Goal: Information Seeking & Learning: Check status

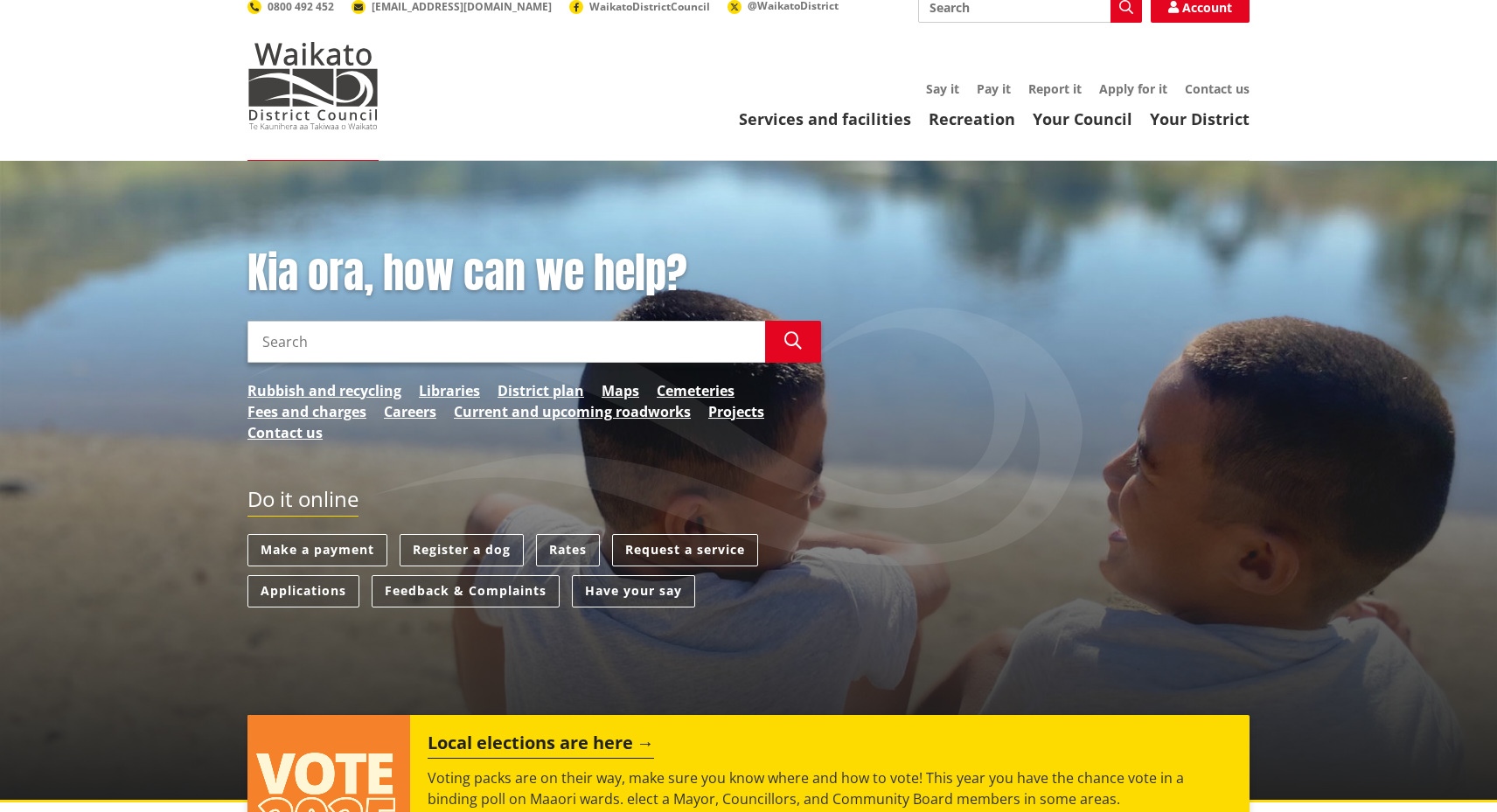
scroll to position [85, 0]
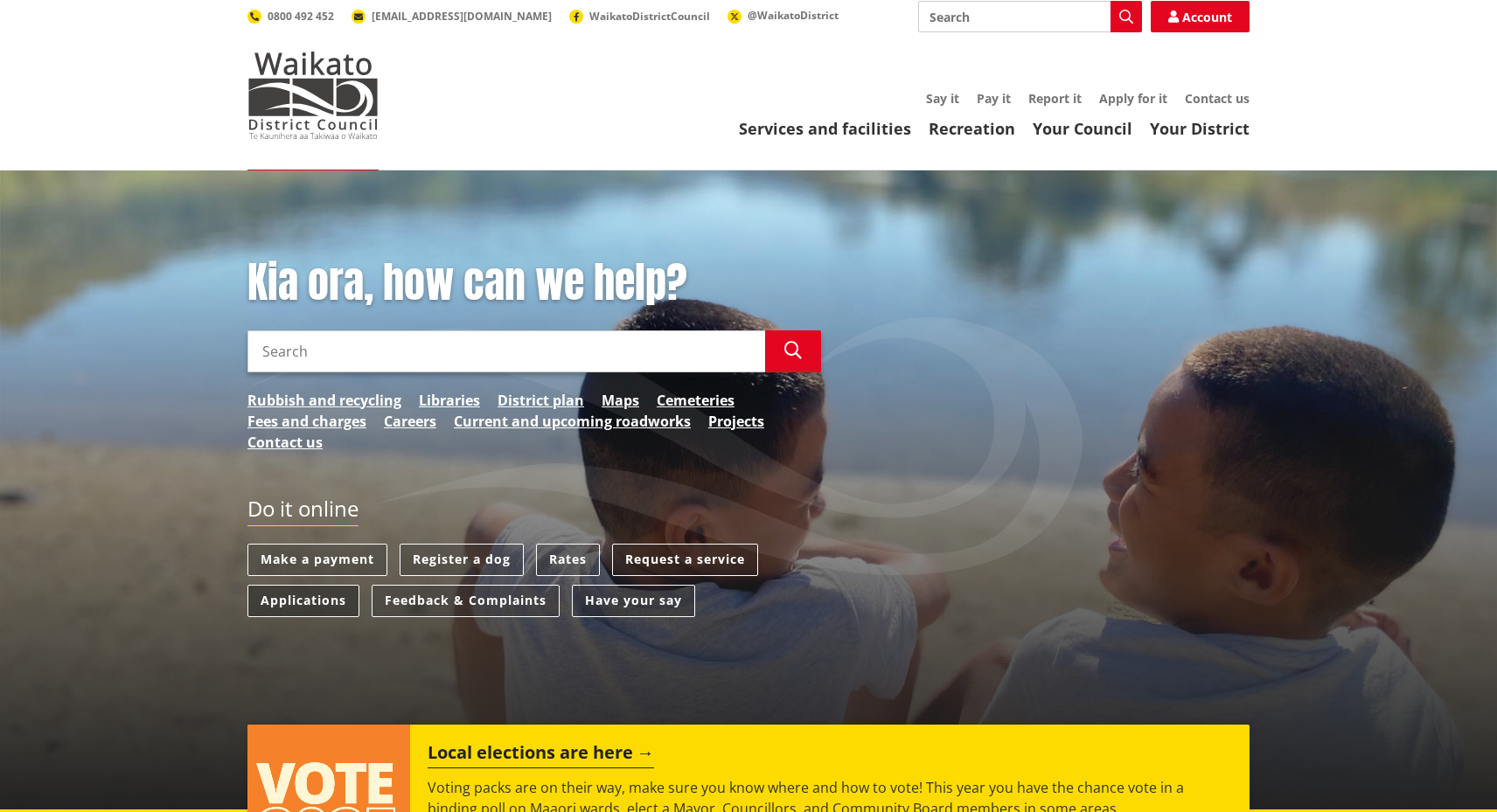
click at [288, 585] on link "Applications" at bounding box center [304, 601] width 112 height 32
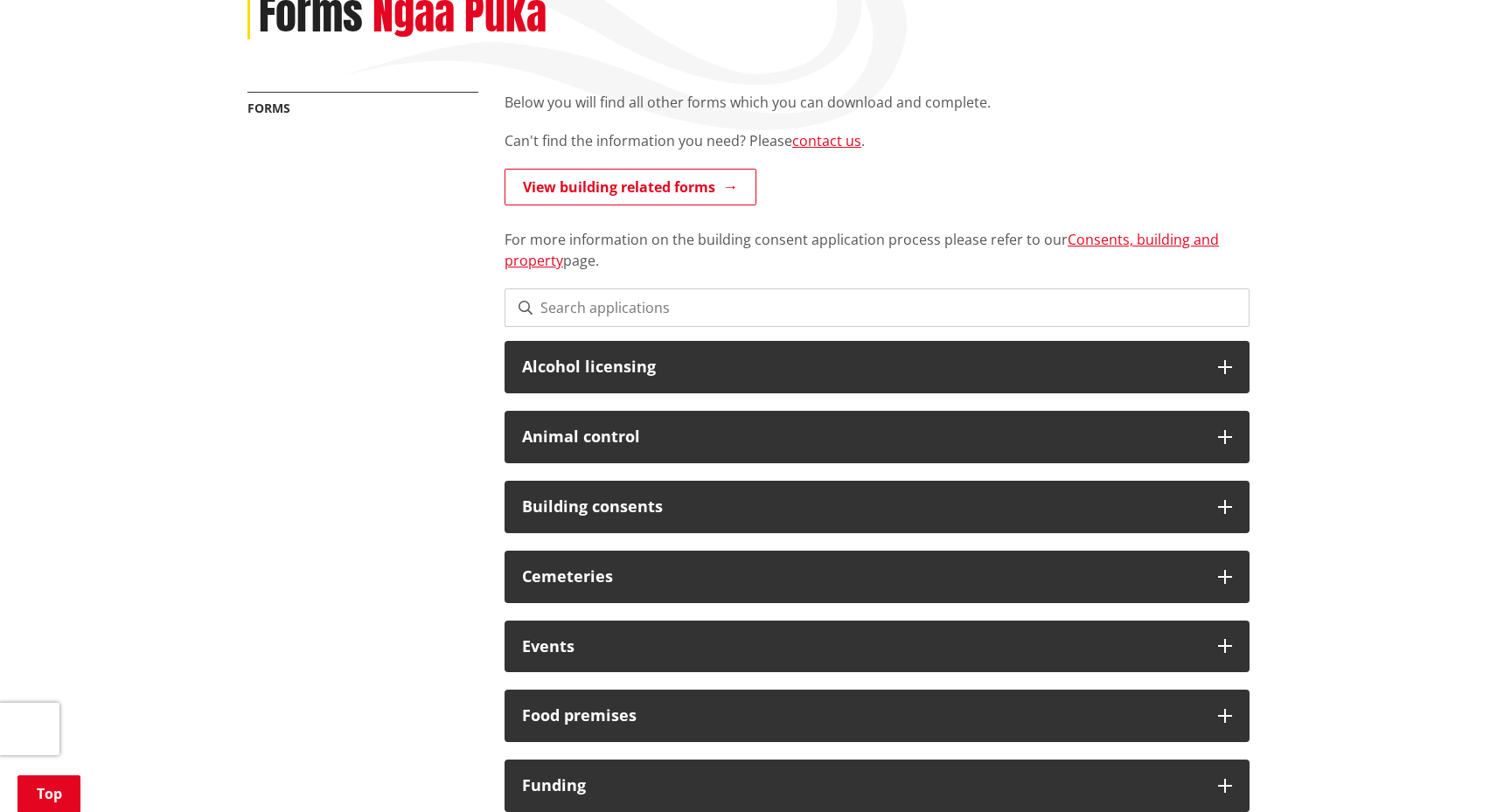
scroll to position [349, 0]
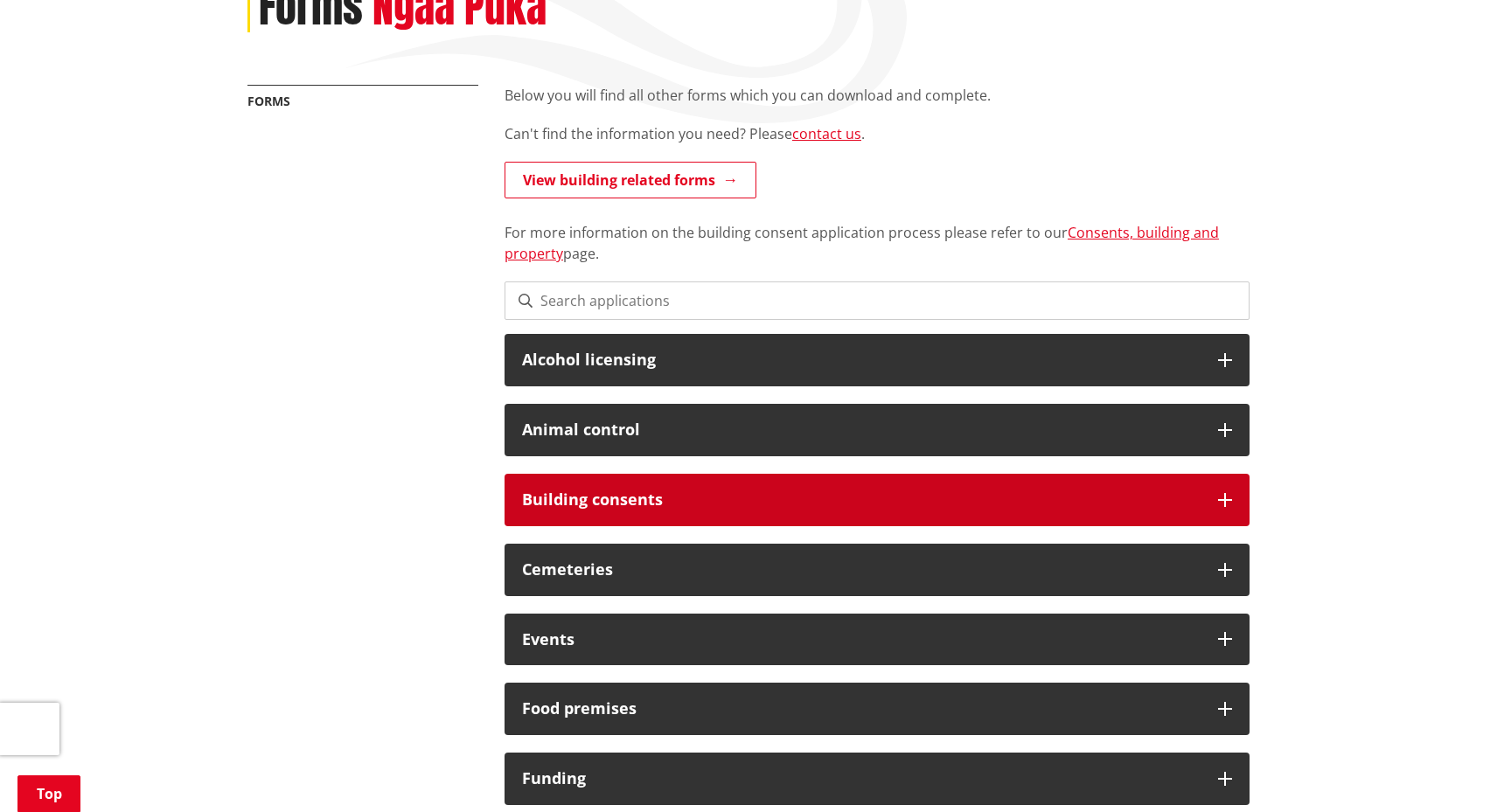
click at [587, 491] on h3 "Building consents" at bounding box center [861, 500] width 679 height 18
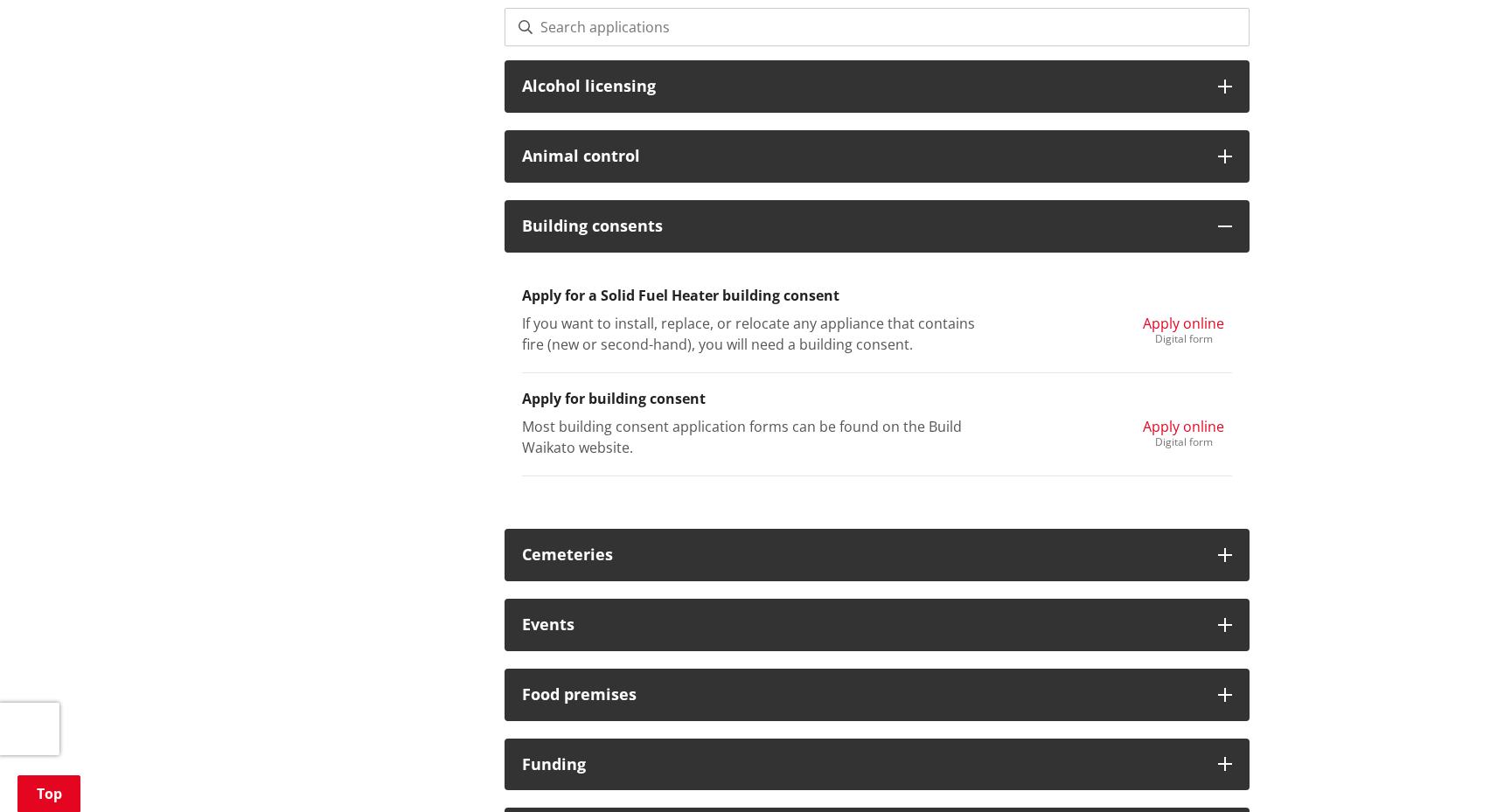
scroll to position [611, 0]
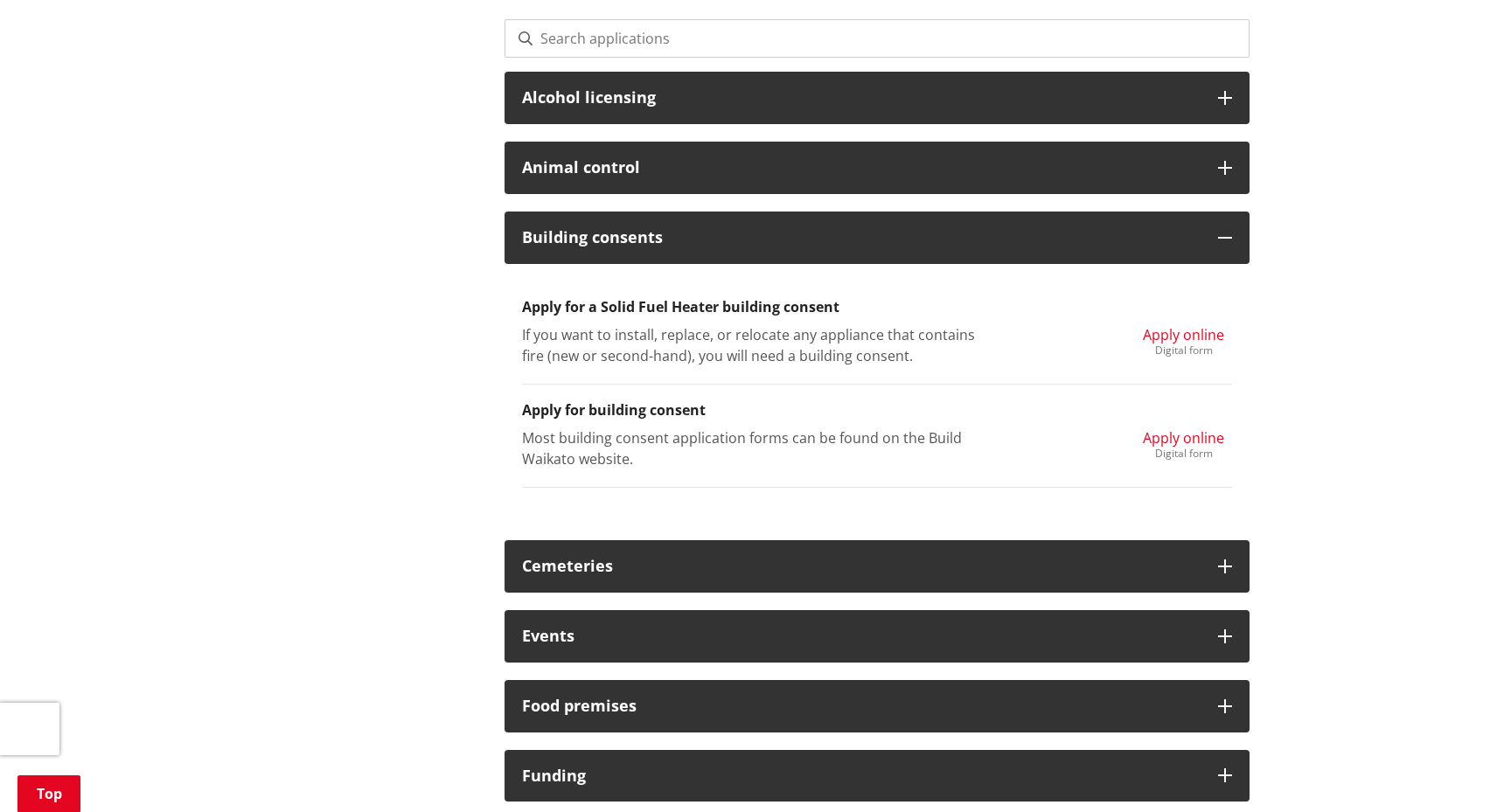
click at [560, 299] on h3 "Apply for a Solid Fuel Heater building consent" at bounding box center [877, 307] width 710 height 17
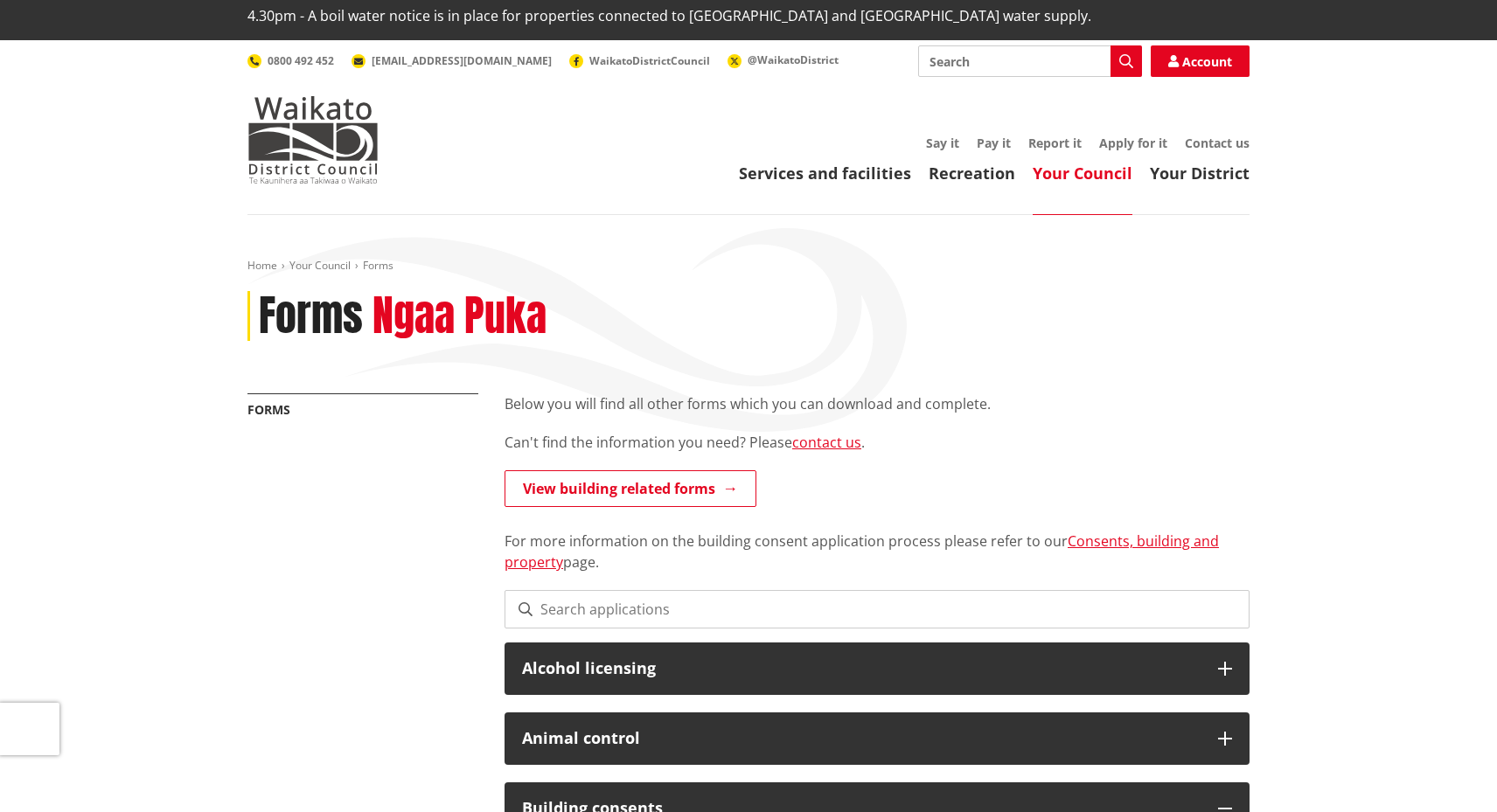
scroll to position [45, 0]
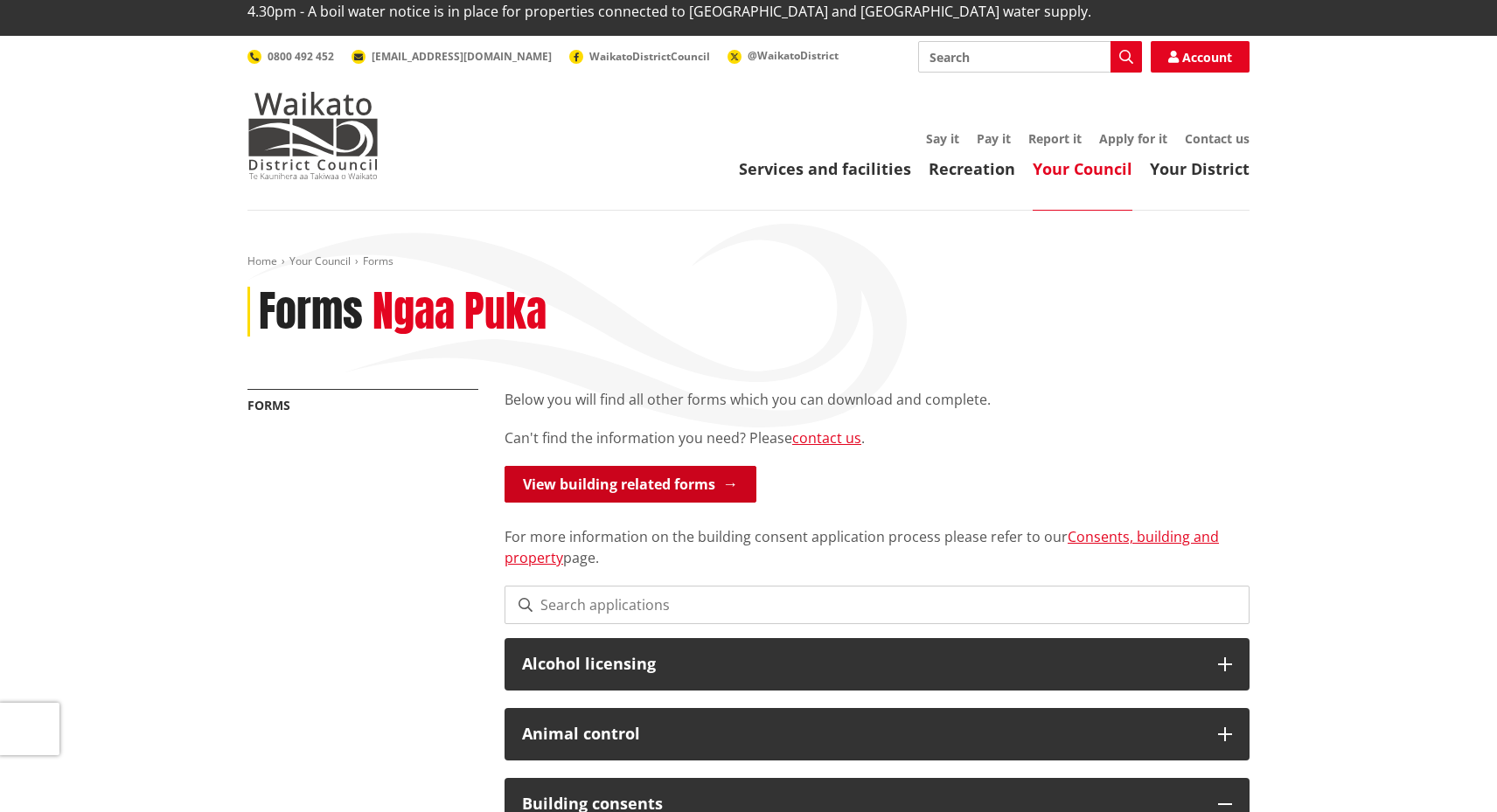
click at [562, 466] on link "View building related forms" at bounding box center [630, 484] width 251 height 37
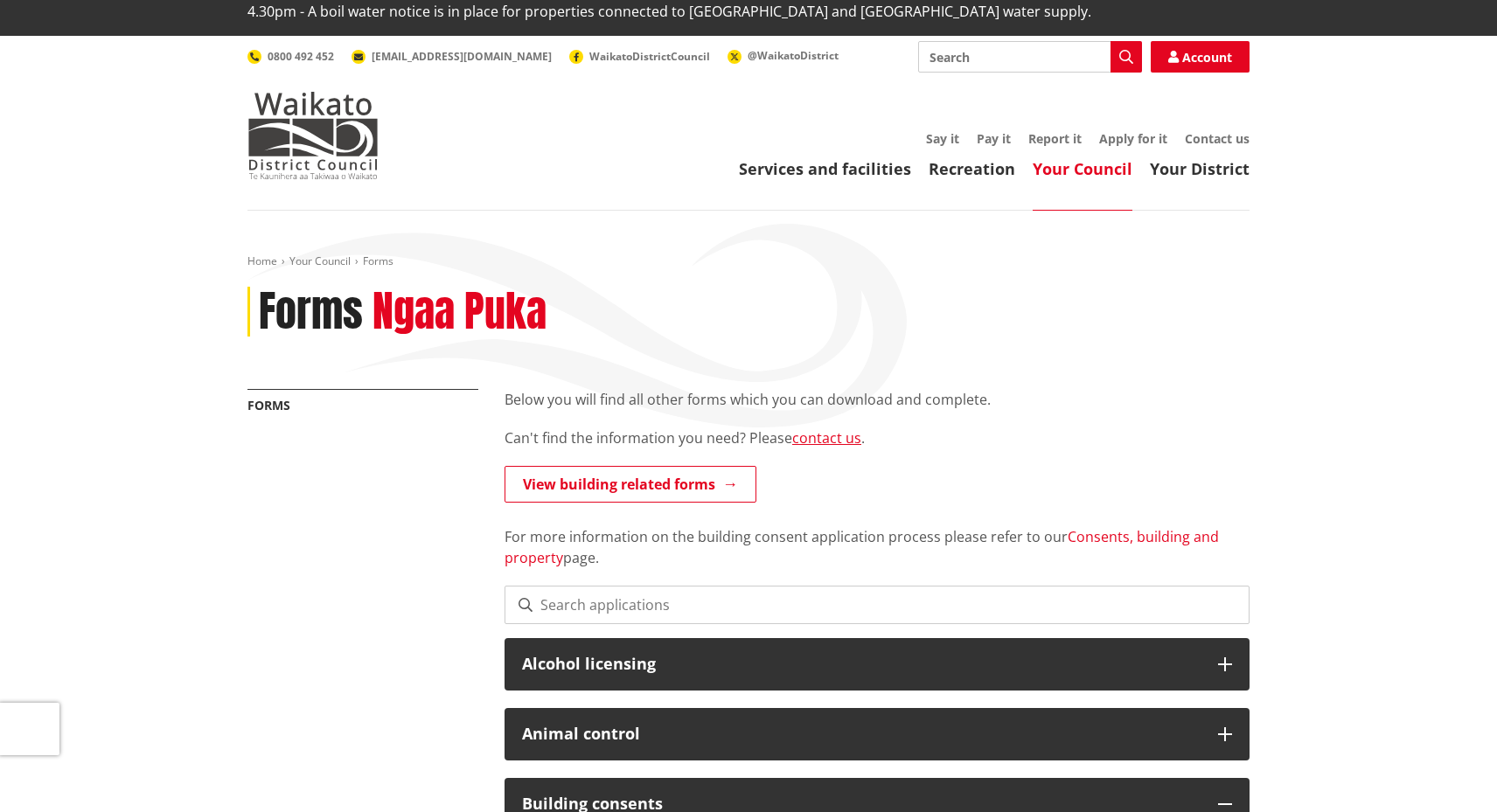
click at [1150, 527] on link "Consents, building and property" at bounding box center [861, 546] width 714 height 40
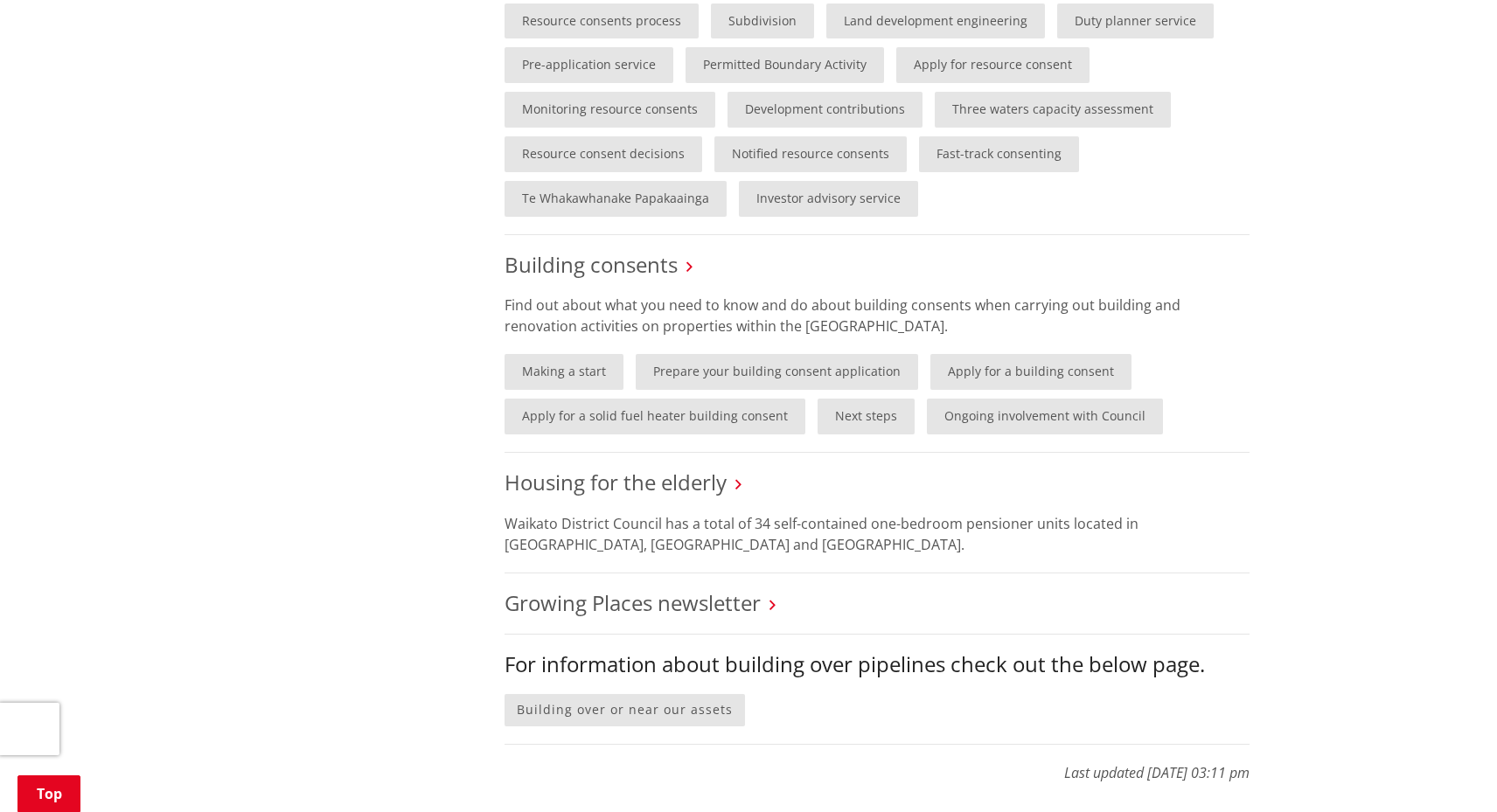
scroll to position [1292, 0]
click at [841, 396] on link "Next steps" at bounding box center [866, 414] width 97 height 36
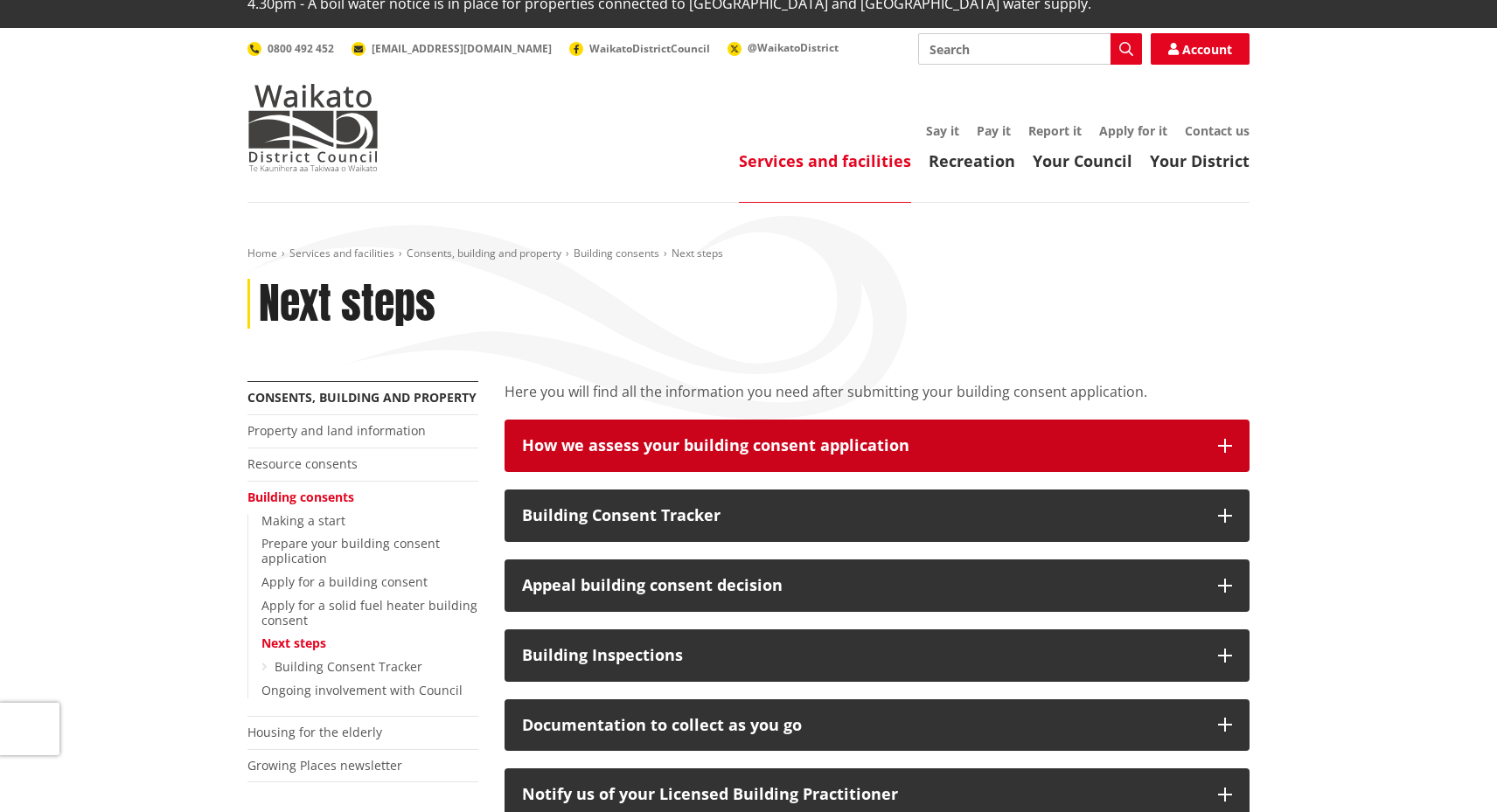
scroll to position [55, 0]
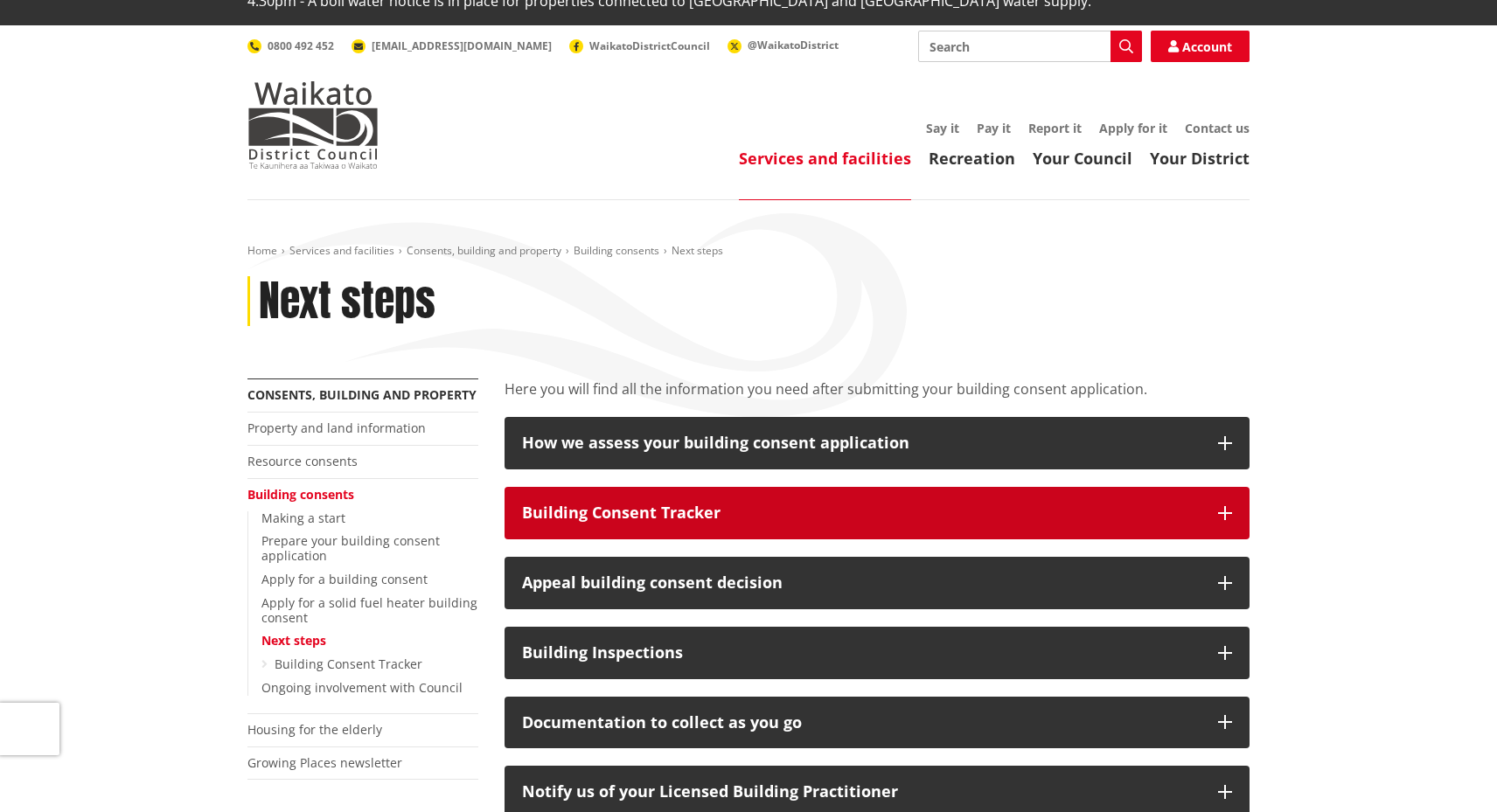
click at [659, 504] on div "Building Consent Tracker" at bounding box center [861, 513] width 679 height 18
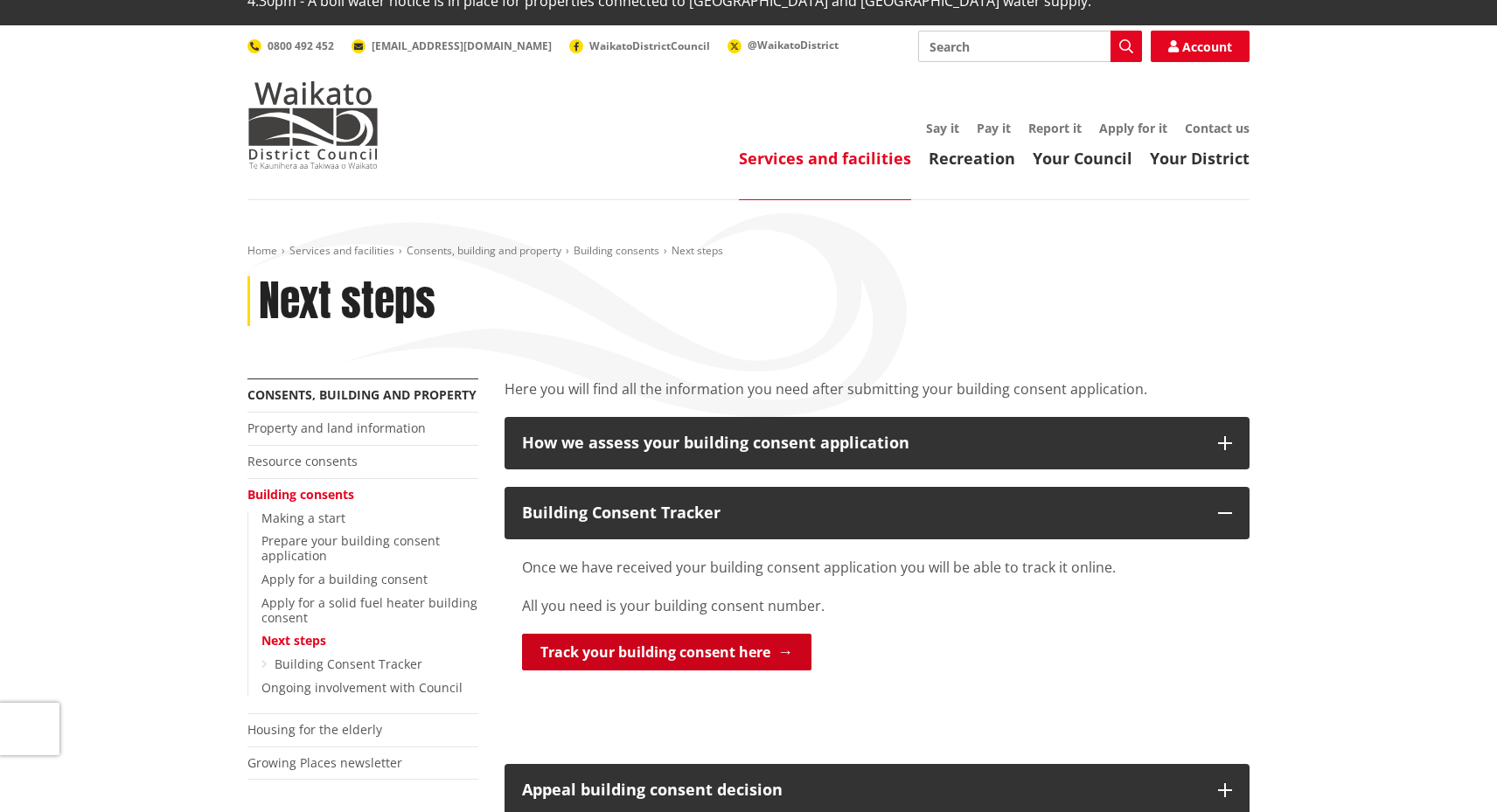
click at [662, 634] on link "Track your building consent here" at bounding box center [667, 652] width 290 height 37
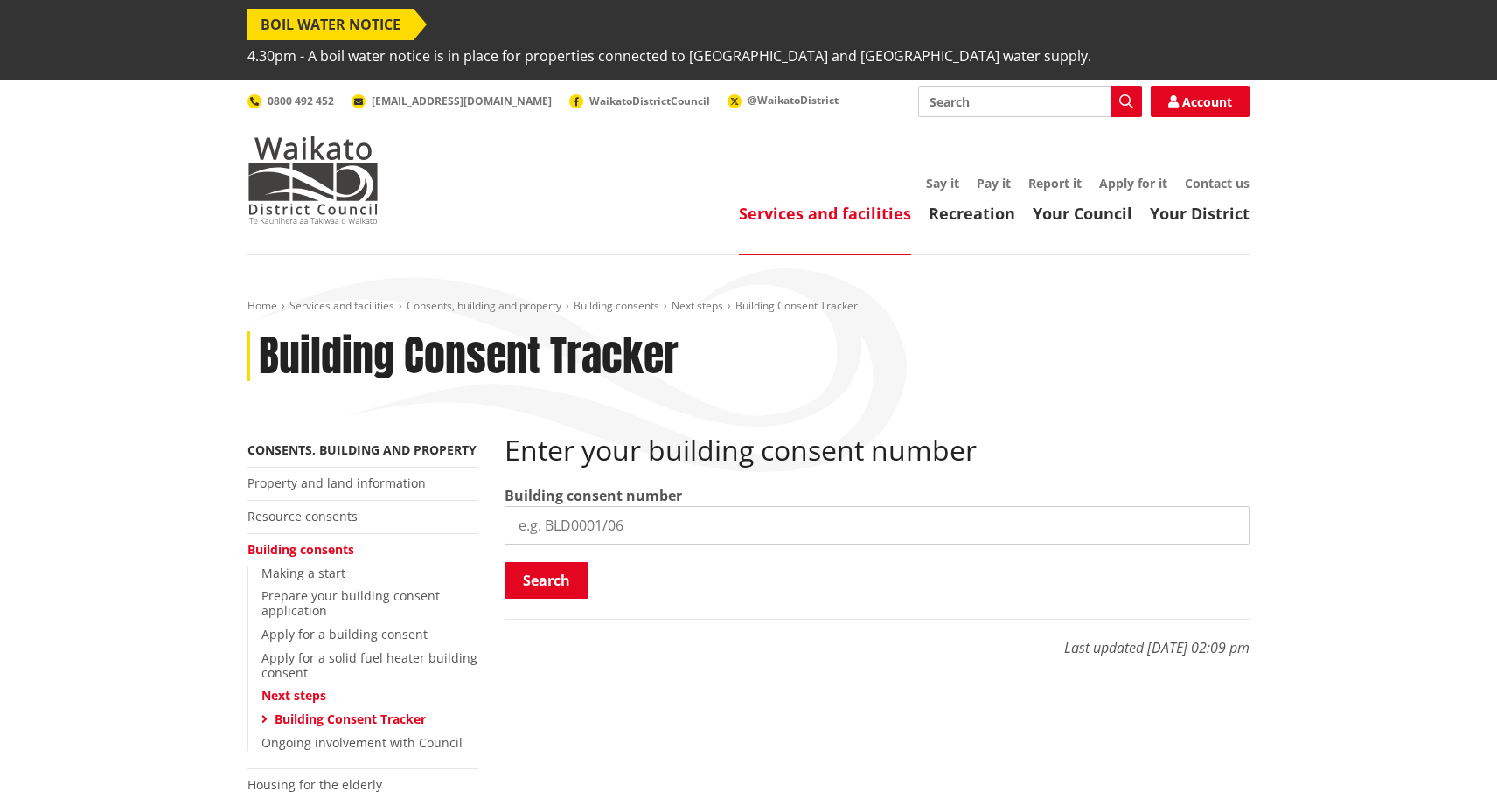
click at [617, 506] on input "search" at bounding box center [877, 525] width 745 height 38
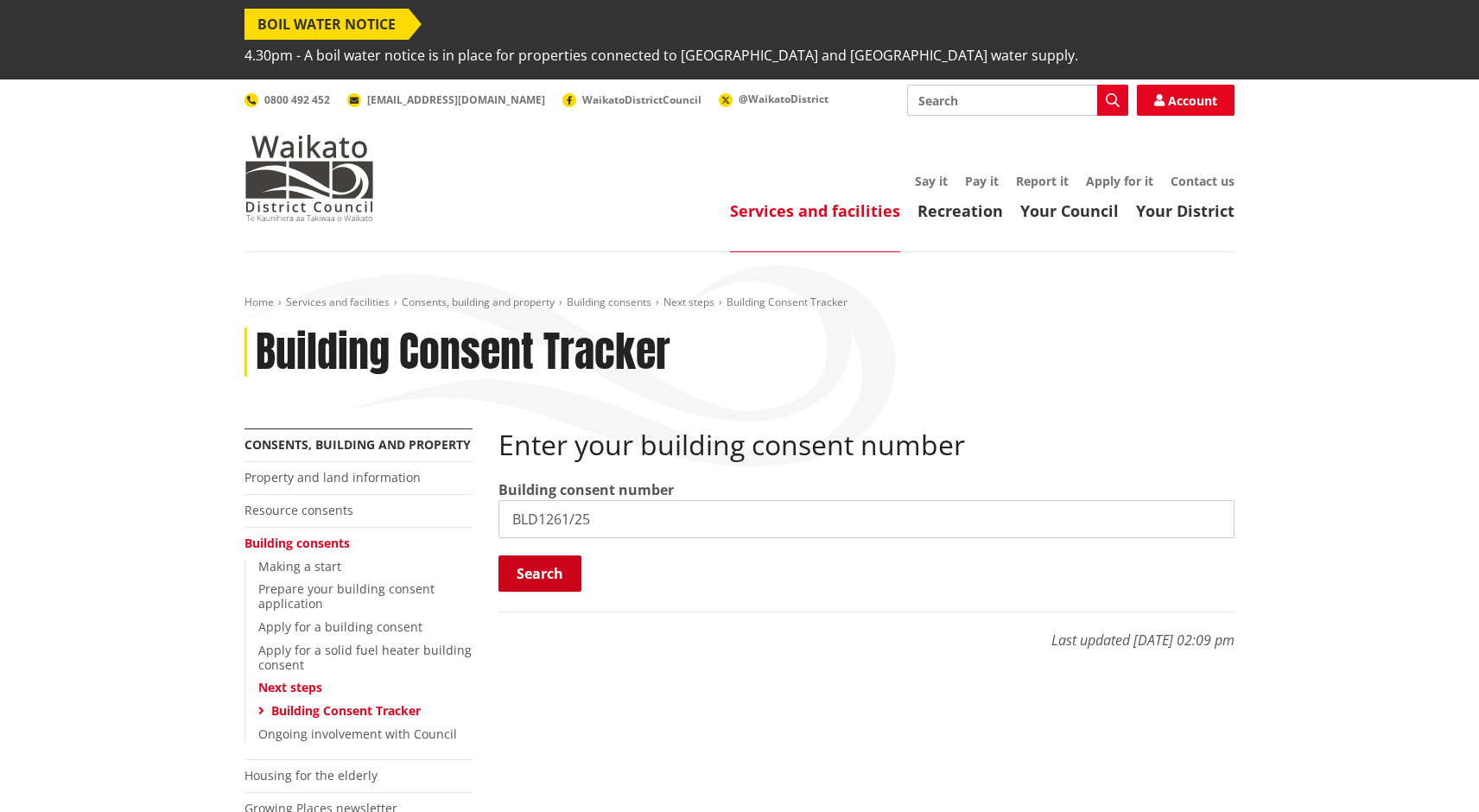
type input "BLD1261/25"
click at [541, 556] on button "Search" at bounding box center [540, 573] width 83 height 36
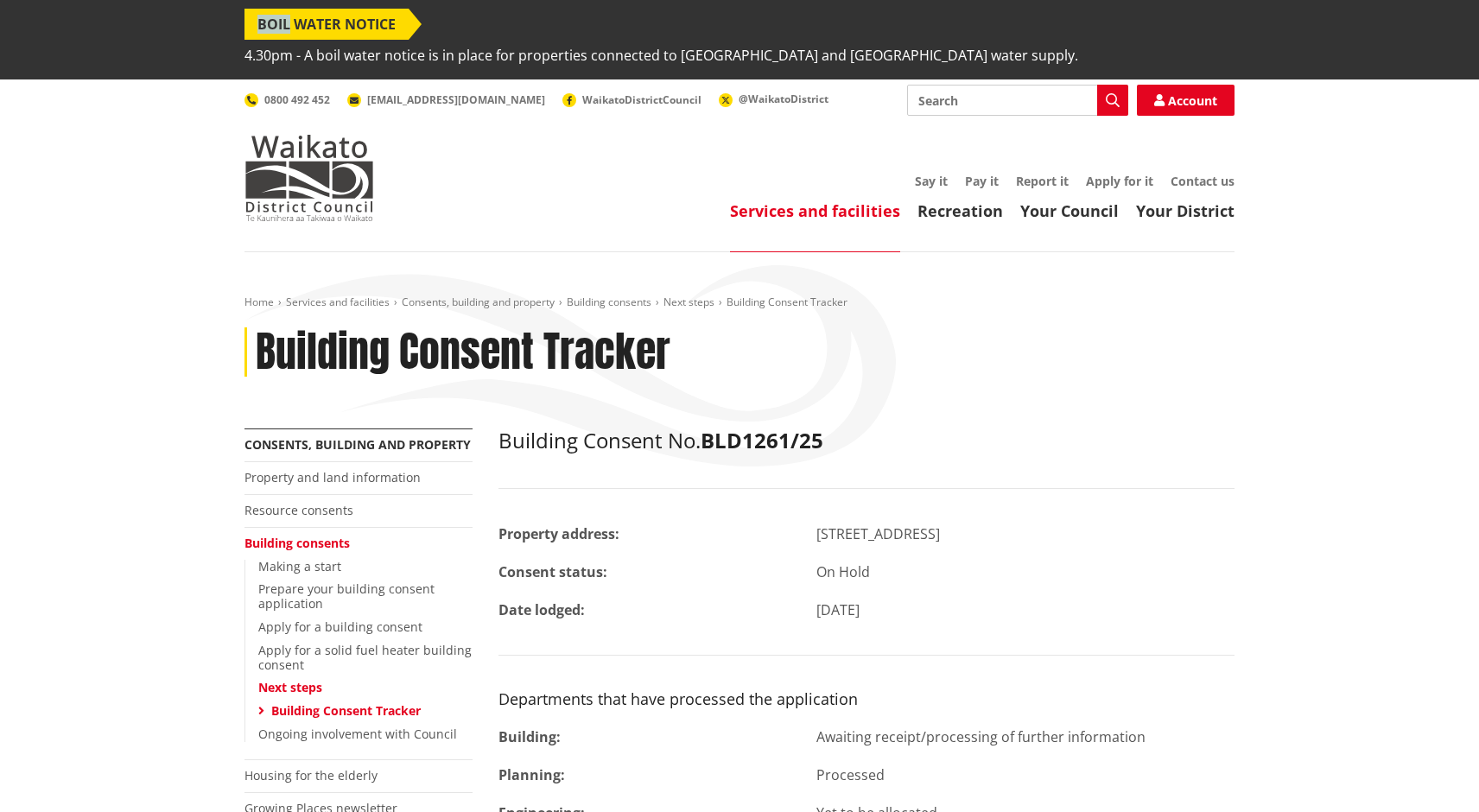
drag, startPoint x: 365, startPoint y: 5, endPoint x: 60, endPoint y: -47, distance: 309.4
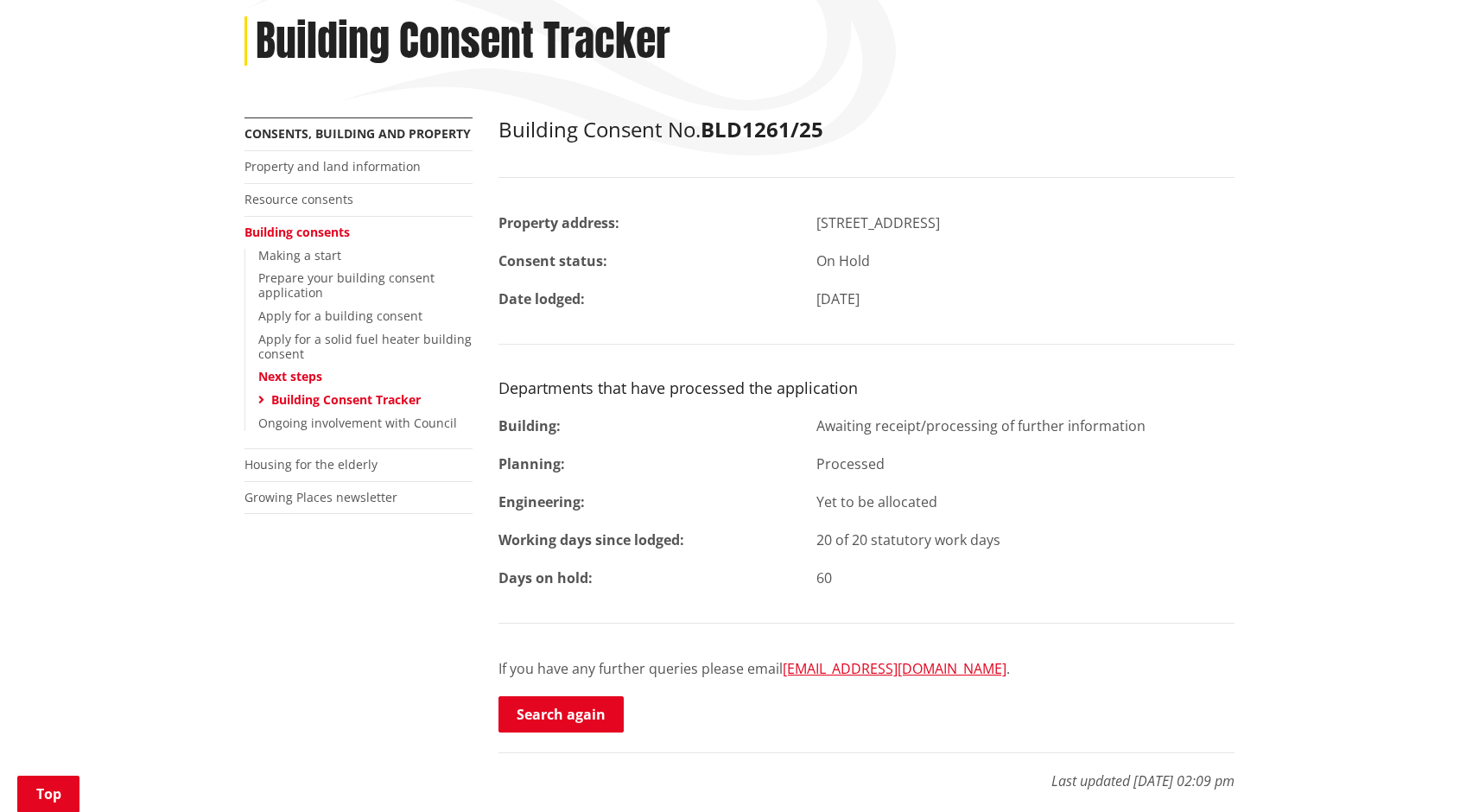
scroll to position [312, 0]
